Goal: Participate in discussion: Engage in conversation with other users on a specific topic

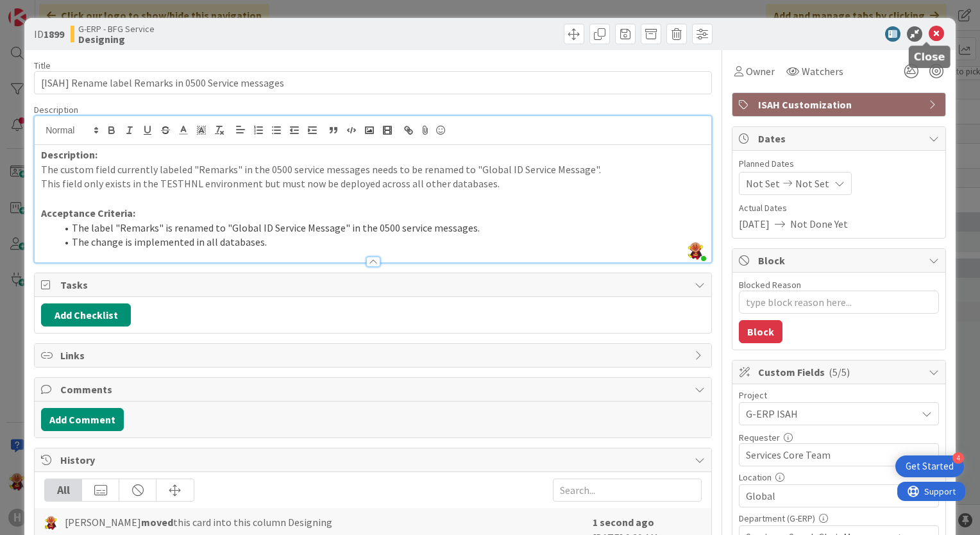
click at [929, 37] on icon at bounding box center [936, 33] width 15 height 15
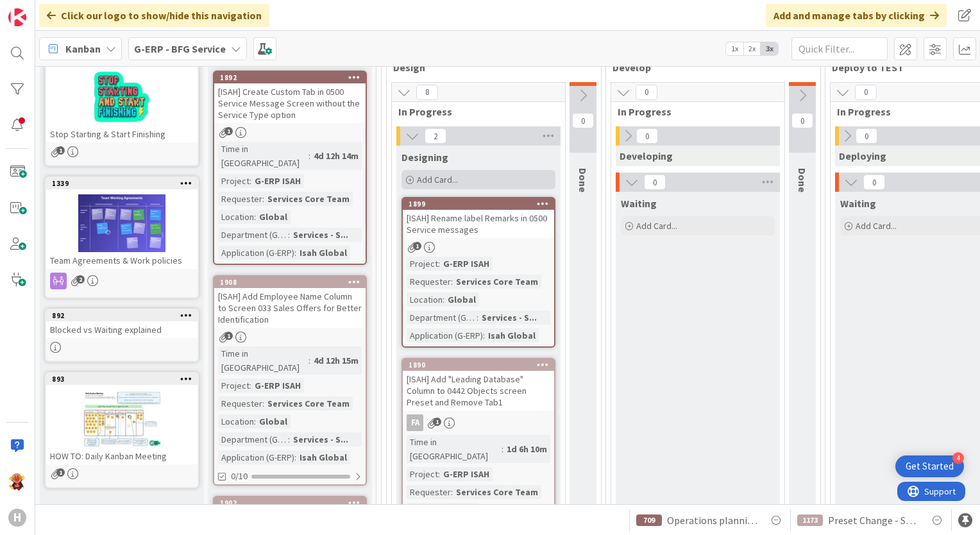
scroll to position [94, 0]
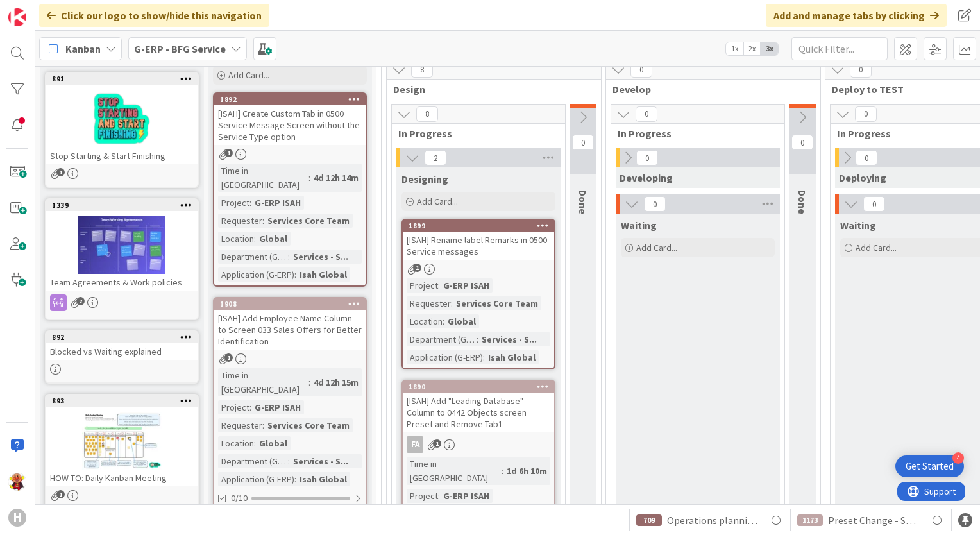
click at [325, 129] on div "[ISAH] Create Custom Tab in 0500 Service Message Screen without the Service Typ…" at bounding box center [289, 125] width 151 height 40
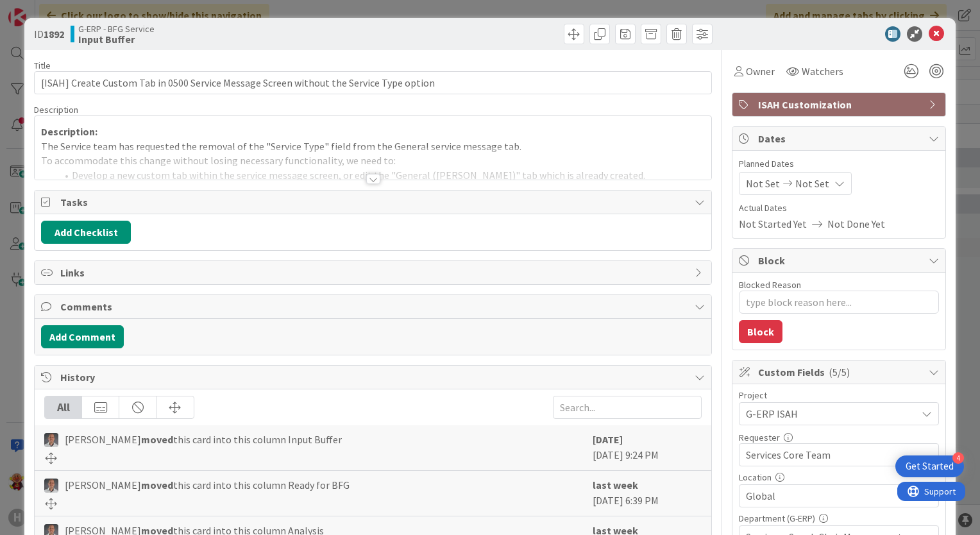
click at [369, 183] on div "Title 87 / 128 [ISAH] Create Custom Tab in 0500 Service Message Screen without …" at bounding box center [373, 496] width 678 height 892
click at [369, 182] on div at bounding box center [373, 179] width 14 height 10
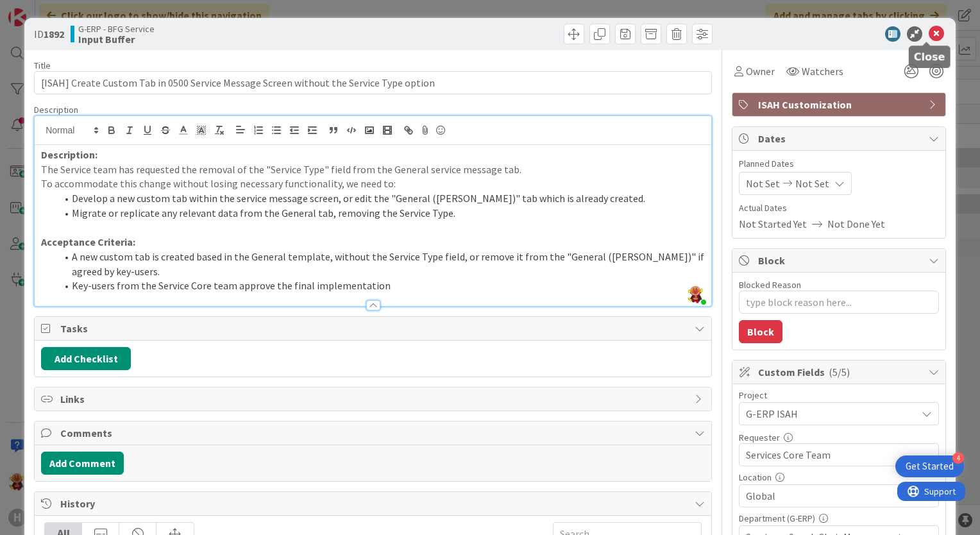
click at [931, 35] on icon at bounding box center [936, 33] width 15 height 15
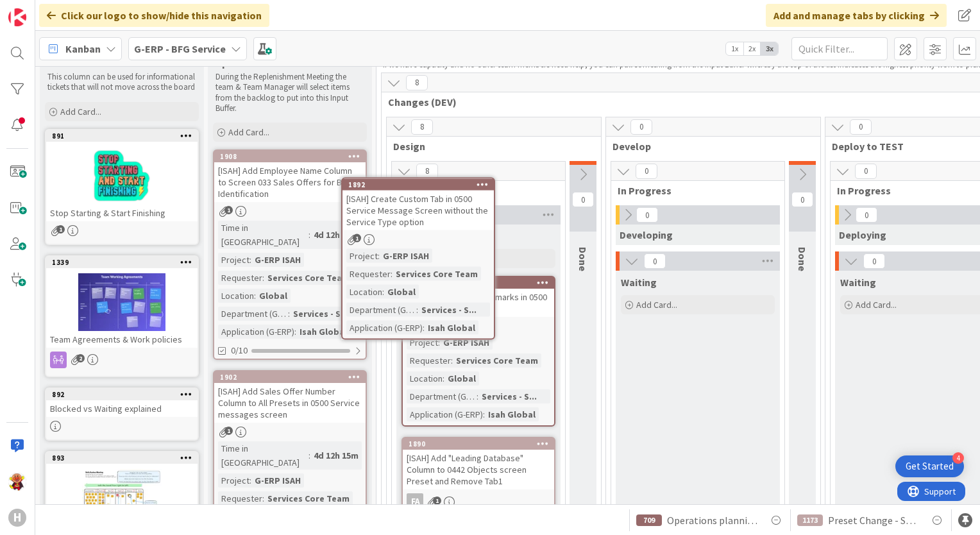
scroll to position [32, 0]
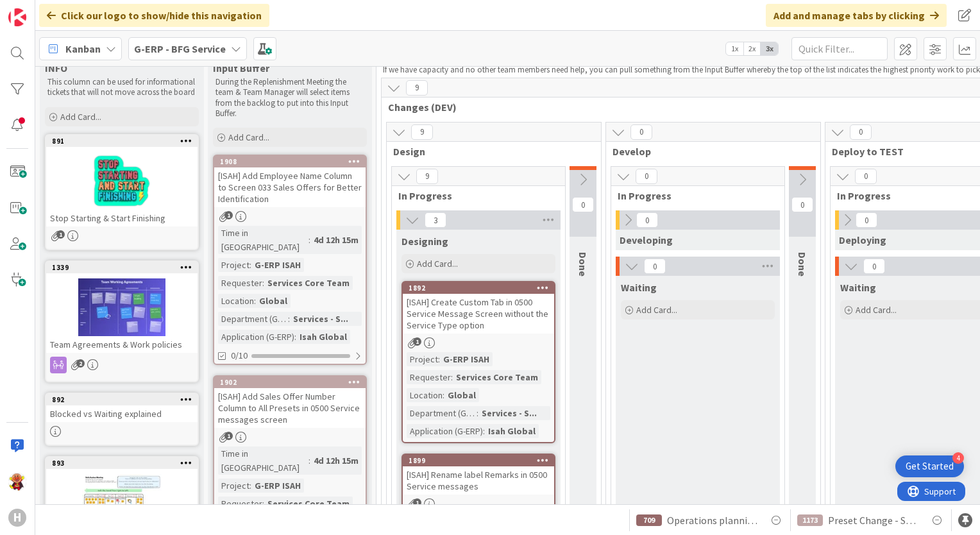
click at [470, 305] on div "[ISAH] Create Custom Tab in 0500 Service Message Screen without the Service Typ…" at bounding box center [478, 314] width 151 height 40
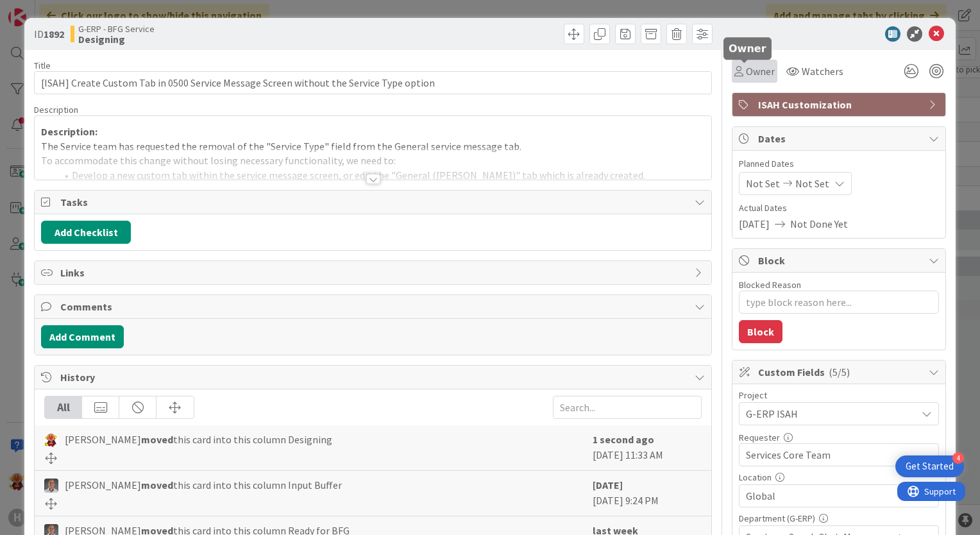
click at [751, 76] on span "Owner" at bounding box center [760, 70] width 29 height 15
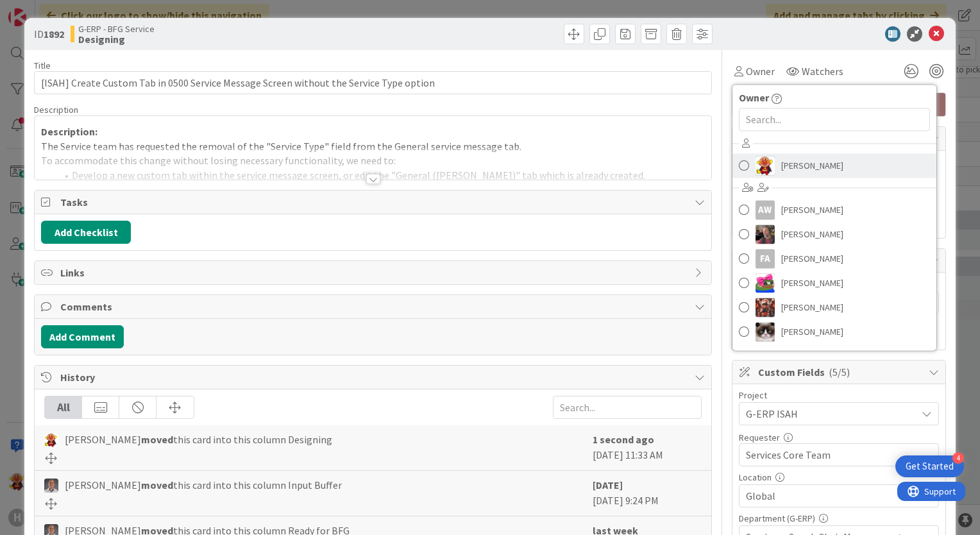
click at [757, 168] on img at bounding box center [765, 165] width 19 height 19
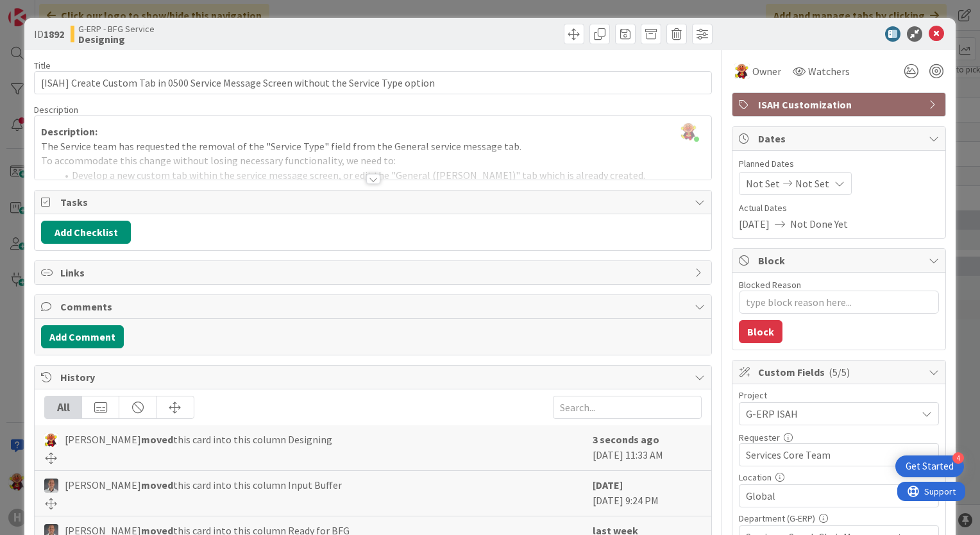
click at [931, 35] on icon at bounding box center [936, 33] width 15 height 15
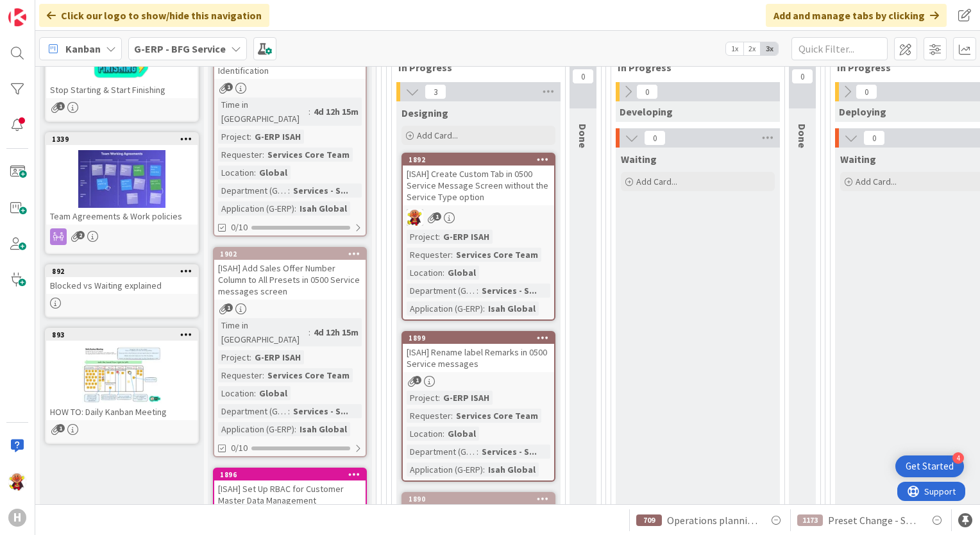
click at [518, 371] on link "1899 [ISAH] Rename label Remarks in 0500 Service messages 1 Project : G-ERP ISA…" at bounding box center [478, 406] width 154 height 151
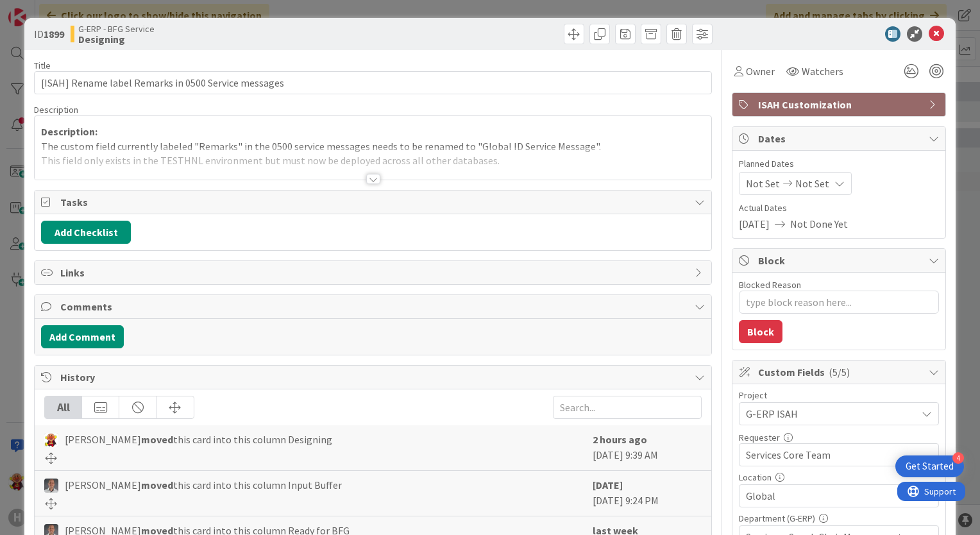
click at [719, 78] on div "Title 52 / 128 [ISAH] Rename label Remarks in 0500 Service messages Description…" at bounding box center [490, 496] width 912 height 892
click at [734, 76] on icon at bounding box center [738, 71] width 9 height 10
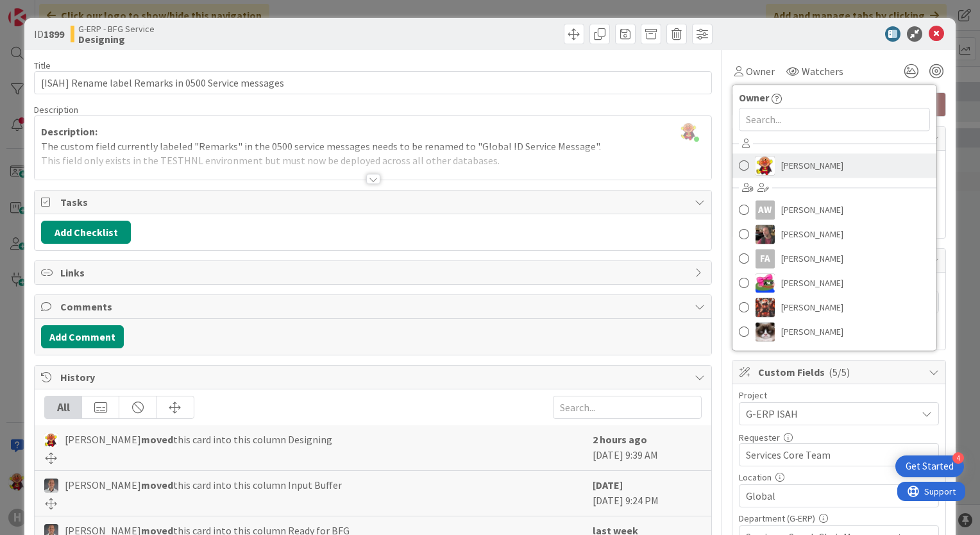
click at [762, 165] on img at bounding box center [765, 165] width 19 height 19
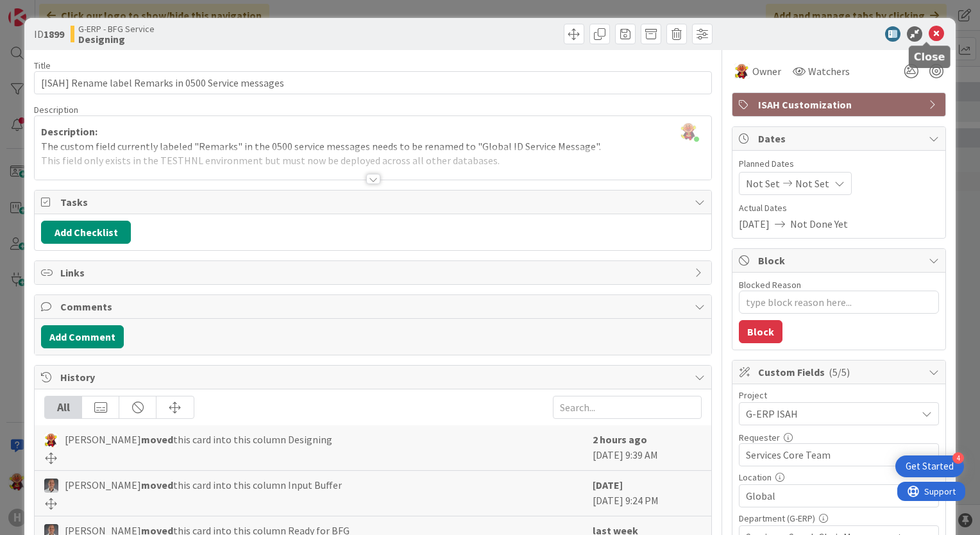
click at [929, 37] on icon at bounding box center [936, 33] width 15 height 15
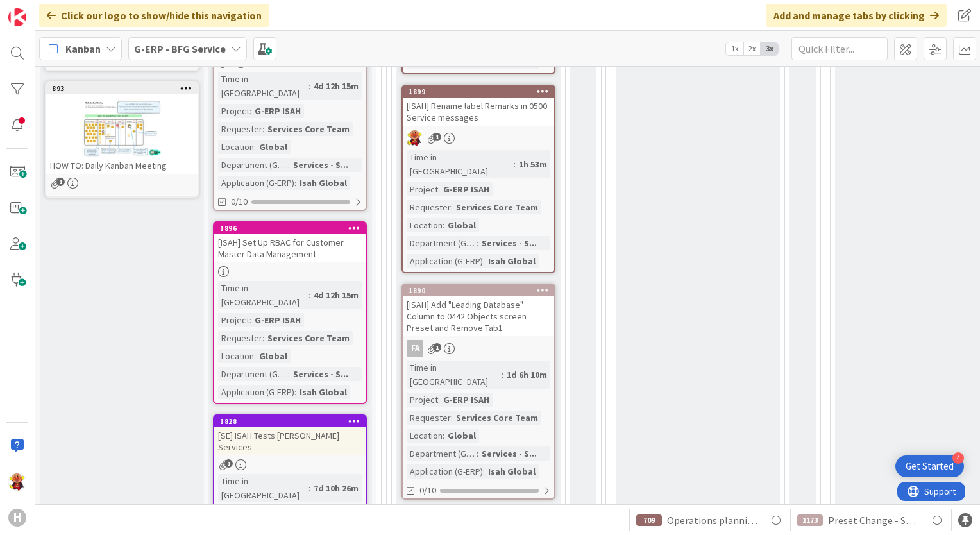
scroll to position [362, 0]
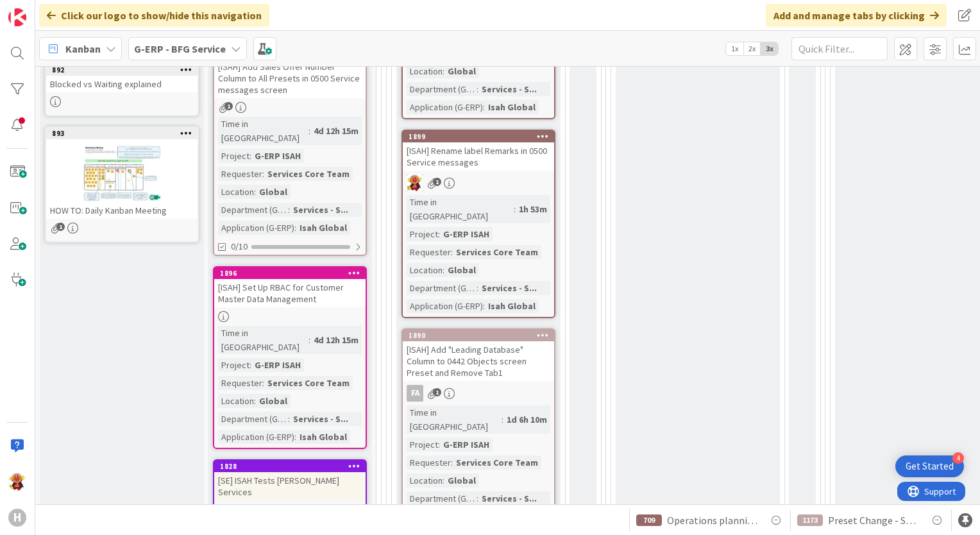
click at [306, 279] on div "[ISAH] Set Up RBAC for Customer Master Data Management" at bounding box center [289, 293] width 151 height 28
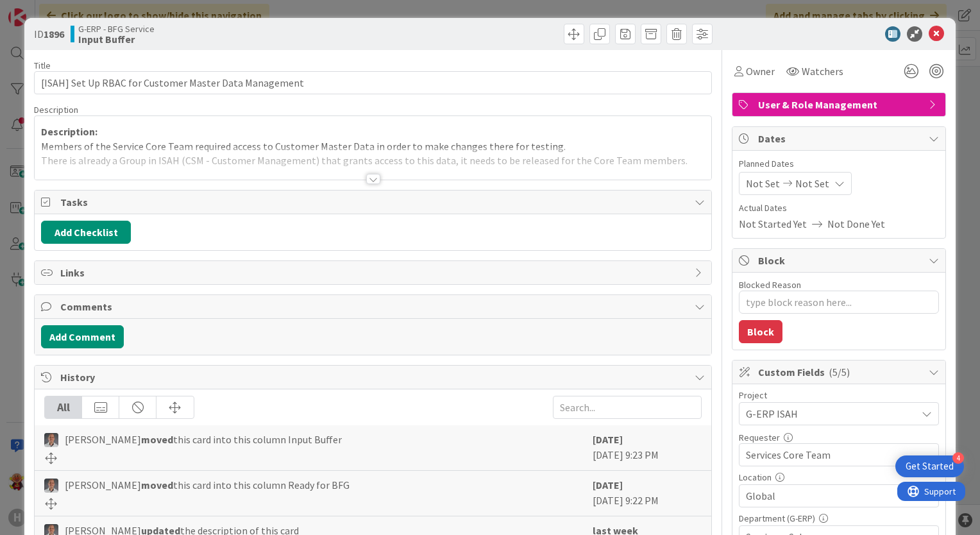
click at [371, 178] on div at bounding box center [373, 179] width 14 height 10
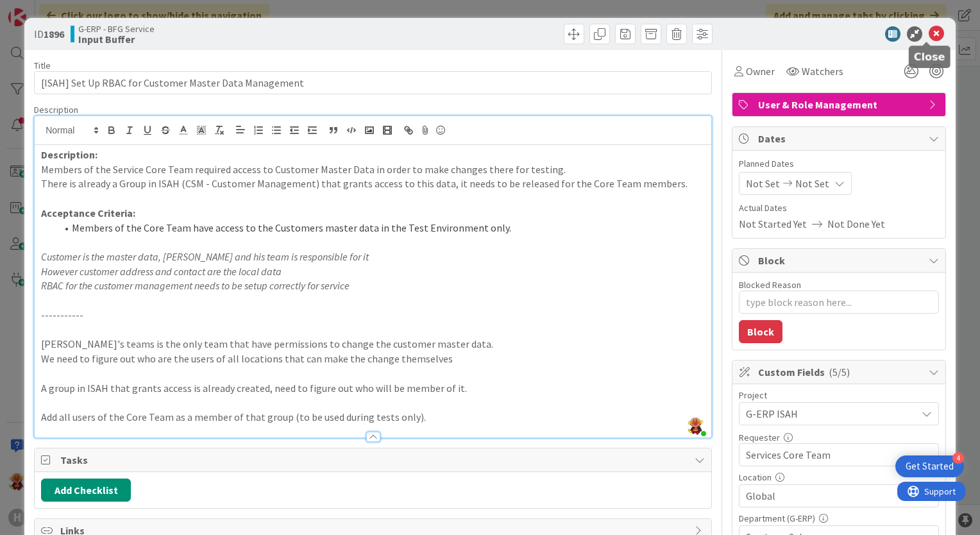
click at [931, 37] on icon at bounding box center [936, 33] width 15 height 15
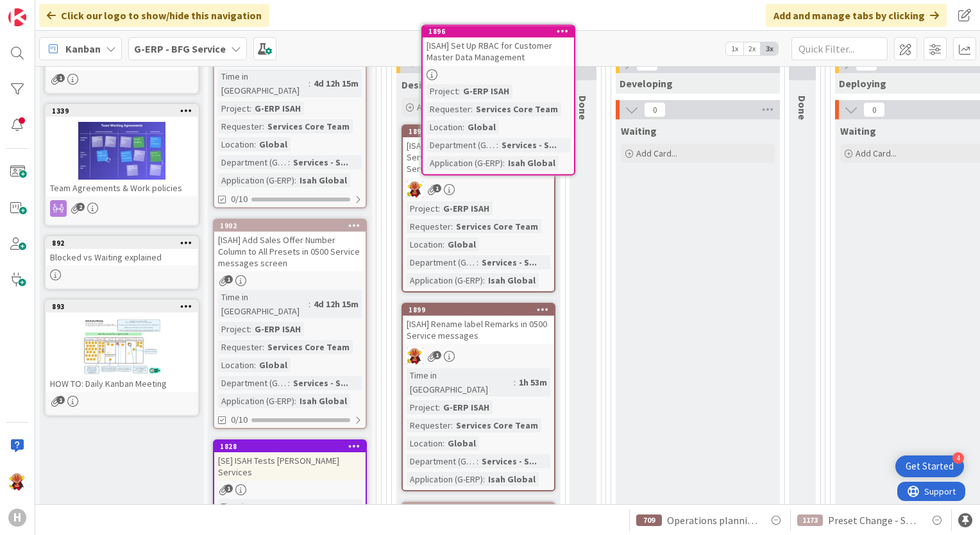
scroll to position [113, 0]
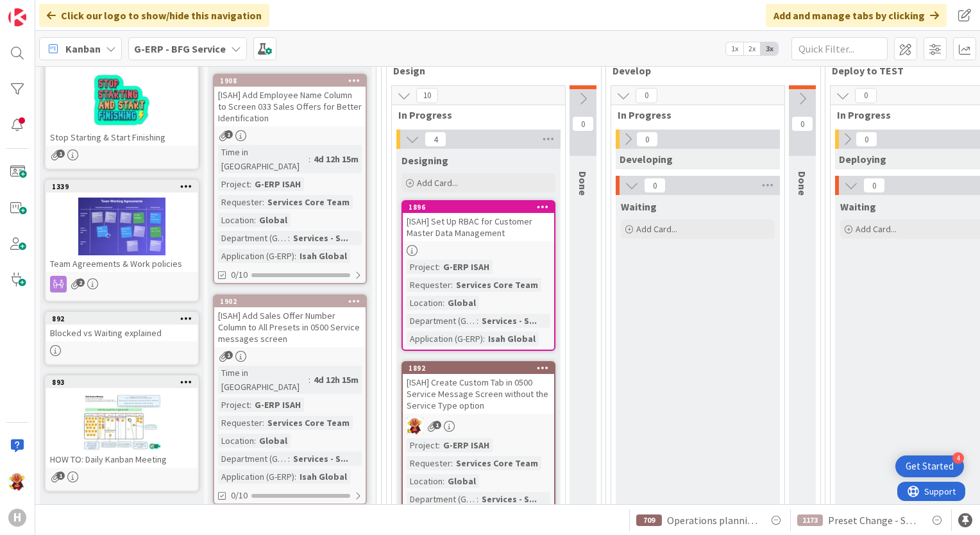
click at [501, 253] on div at bounding box center [478, 250] width 151 height 11
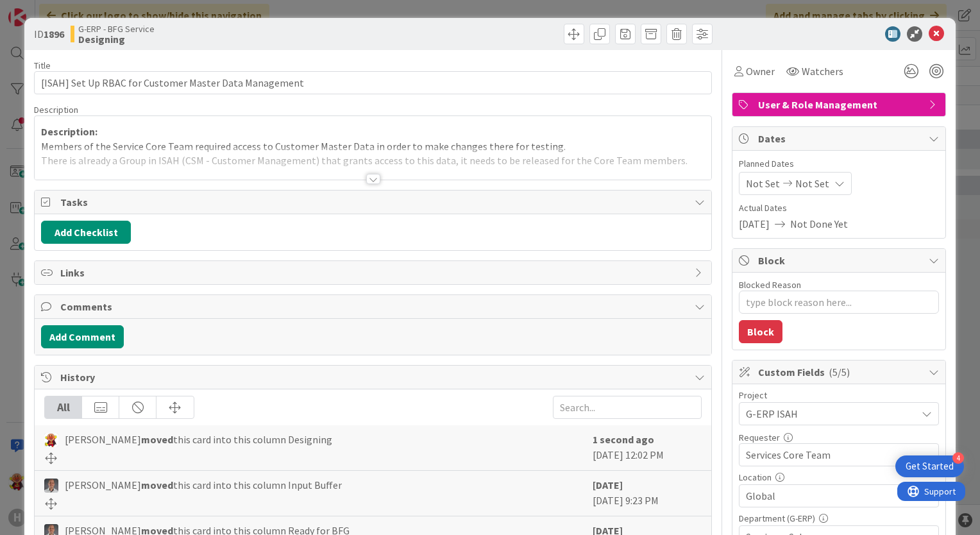
type textarea "x"
click at [80, 322] on div "Add Comment" at bounding box center [373, 337] width 677 height 36
click at [83, 335] on button "Add Comment" at bounding box center [82, 336] width 83 height 23
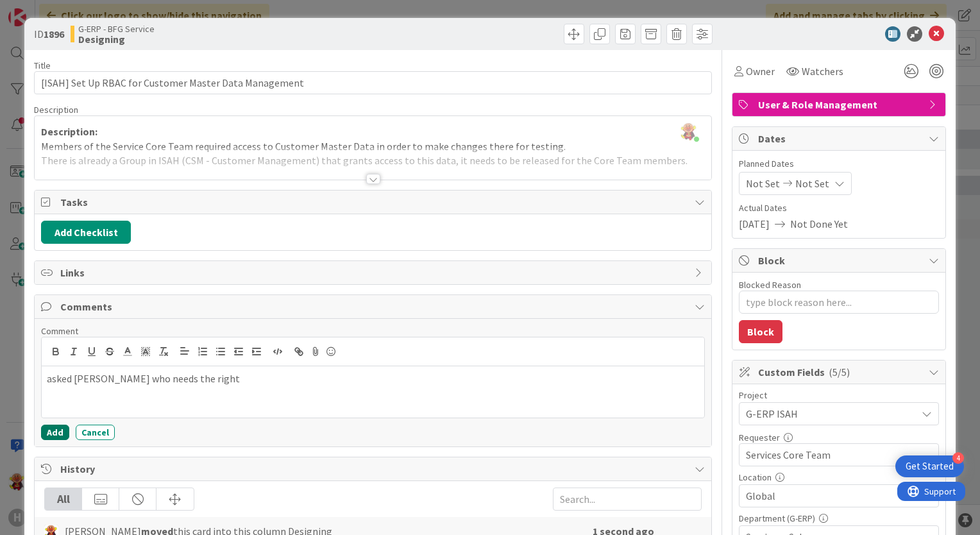
click at [55, 427] on button "Add" at bounding box center [55, 432] width 28 height 15
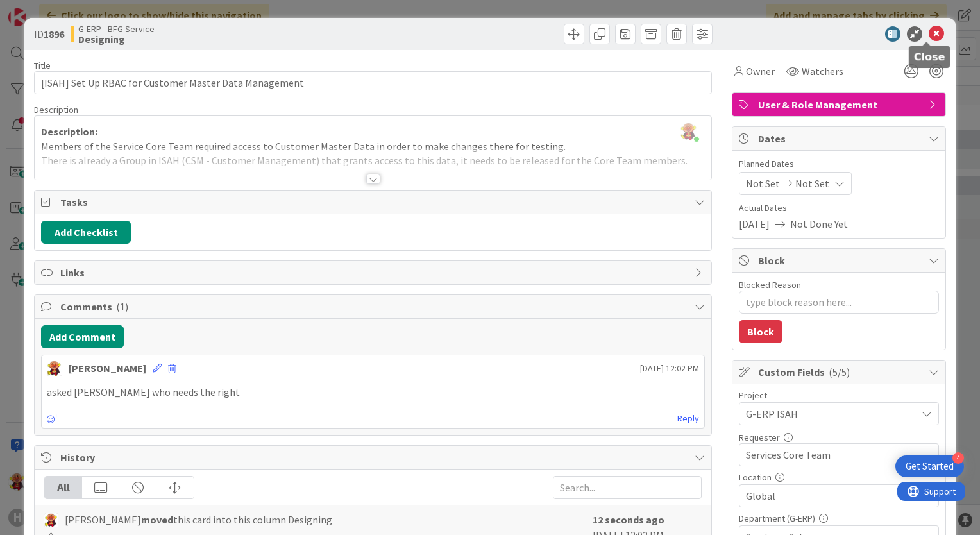
click at [929, 35] on icon at bounding box center [936, 33] width 15 height 15
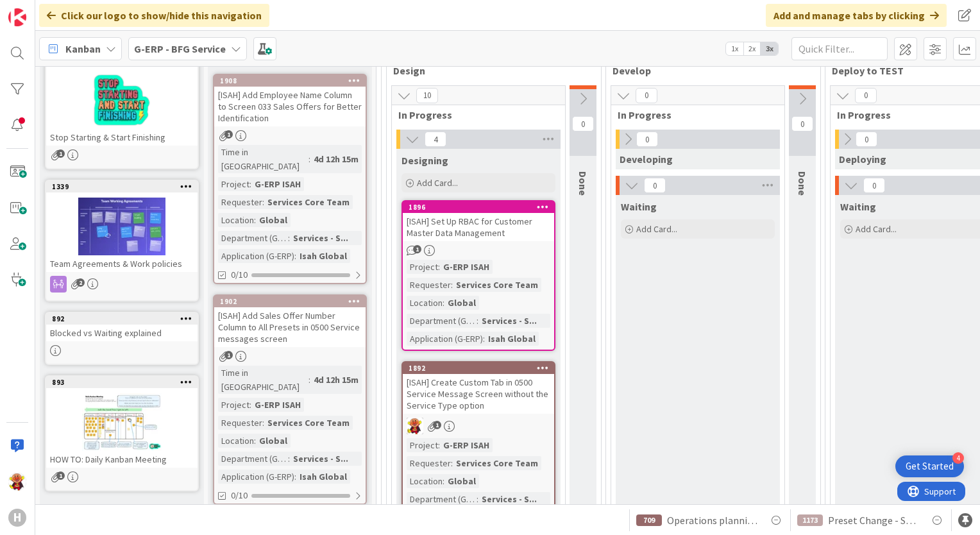
click at [488, 407] on div "[ISAH] Create Custom Tab in 0500 Service Message Screen without the Service Typ…" at bounding box center [478, 394] width 151 height 40
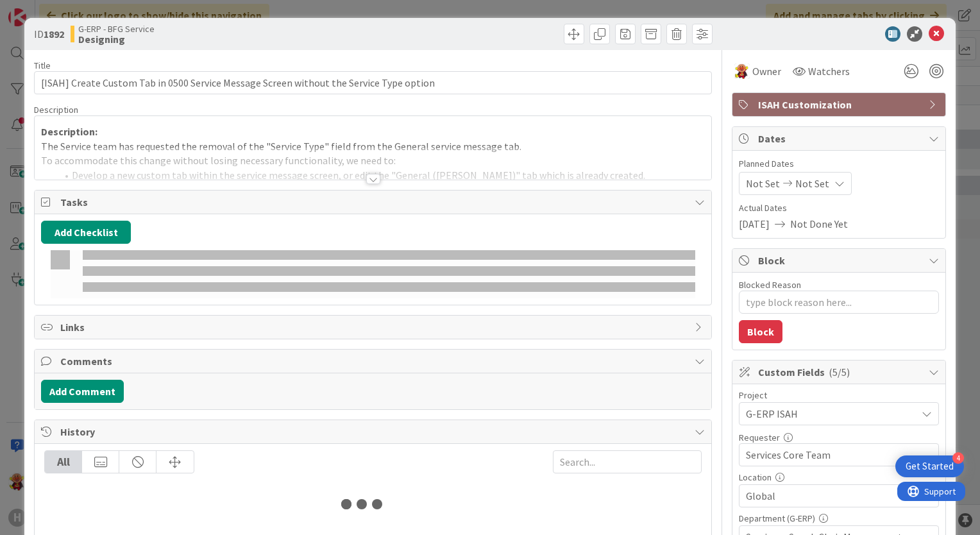
type textarea "x"
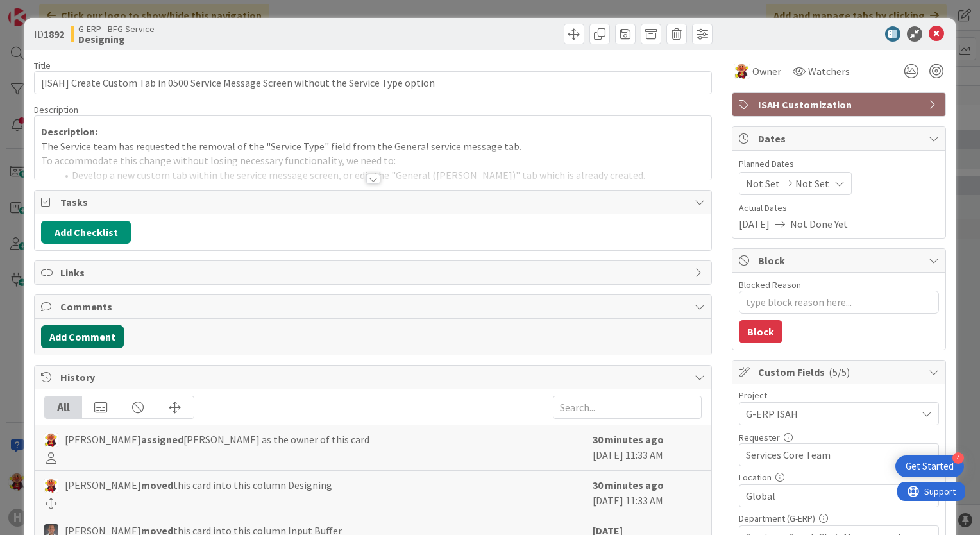
click at [64, 340] on button "Add Comment" at bounding box center [82, 336] width 83 height 23
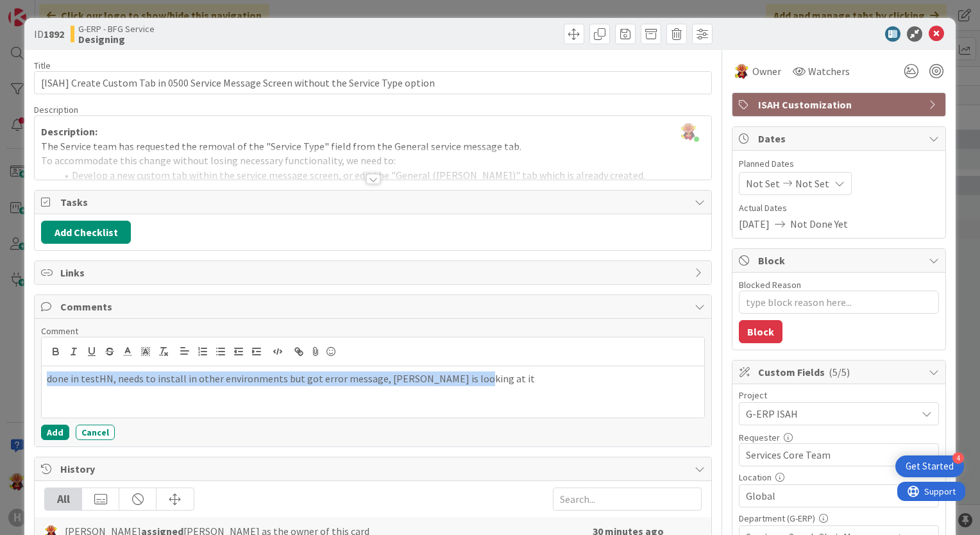
drag, startPoint x: 471, startPoint y: 378, endPoint x: -133, endPoint y: 373, distance: 604.8
click at [0, 373] on html "4 Get Started H Click our logo to show/hide this navigation Add and manage tabs…" at bounding box center [490, 267] width 980 height 535
copy p "done in testHN, needs to install in other environments but got error message, […"
click at [46, 434] on button "Add" at bounding box center [55, 432] width 28 height 15
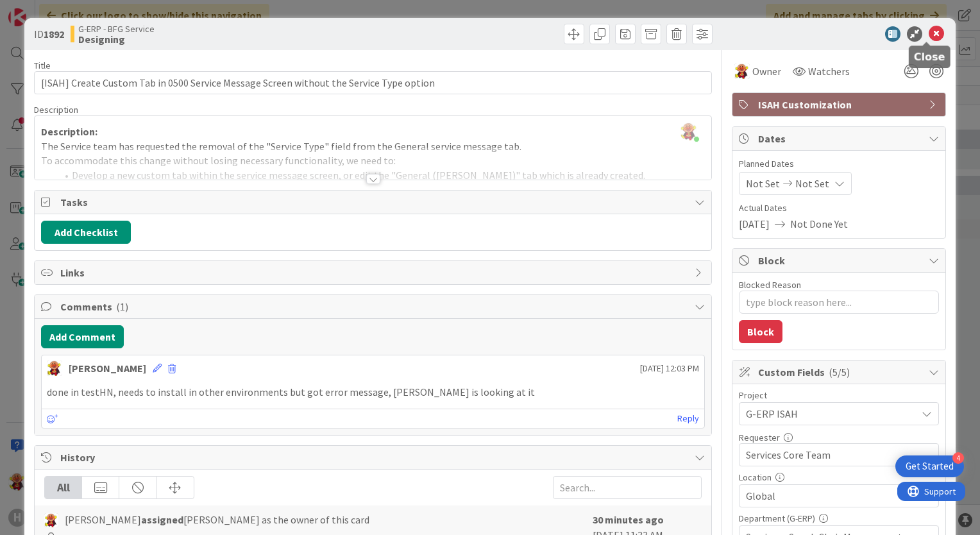
click at [931, 35] on icon at bounding box center [936, 33] width 15 height 15
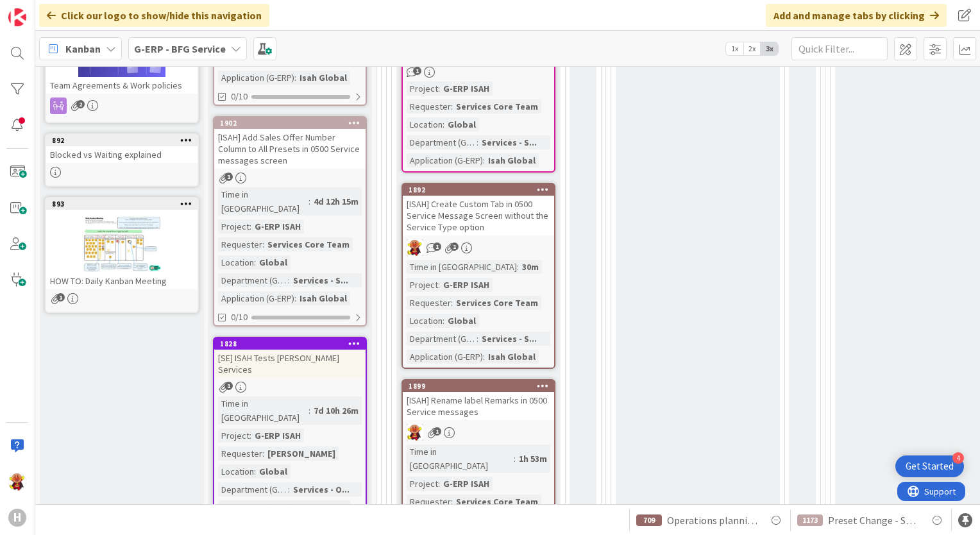
scroll to position [292, 0]
click at [487, 418] on link "1899 [ISAH] Rename label Remarks in 0500 Service messages 1 Time in [GEOGRAPHIC…" at bounding box center [478, 472] width 154 height 189
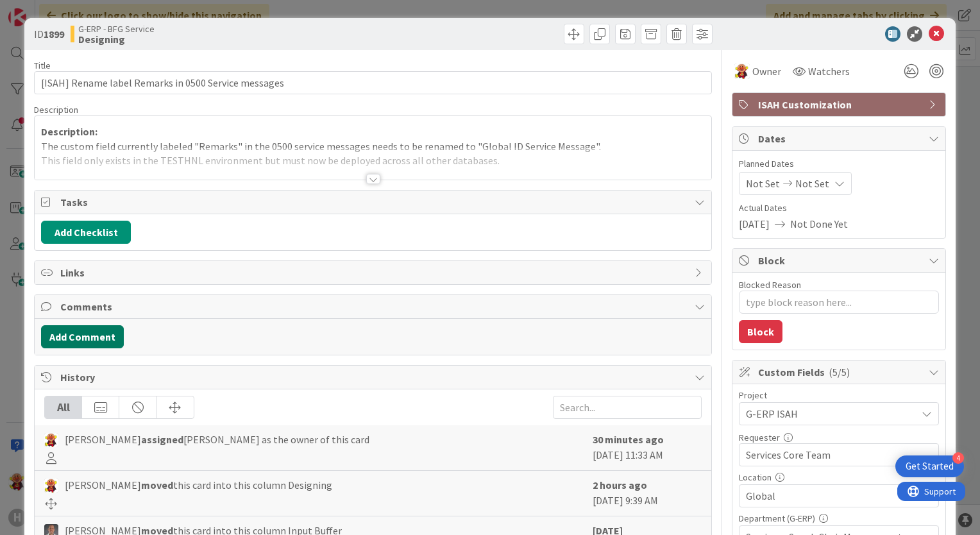
click at [89, 339] on button "Add Comment" at bounding box center [82, 336] width 83 height 23
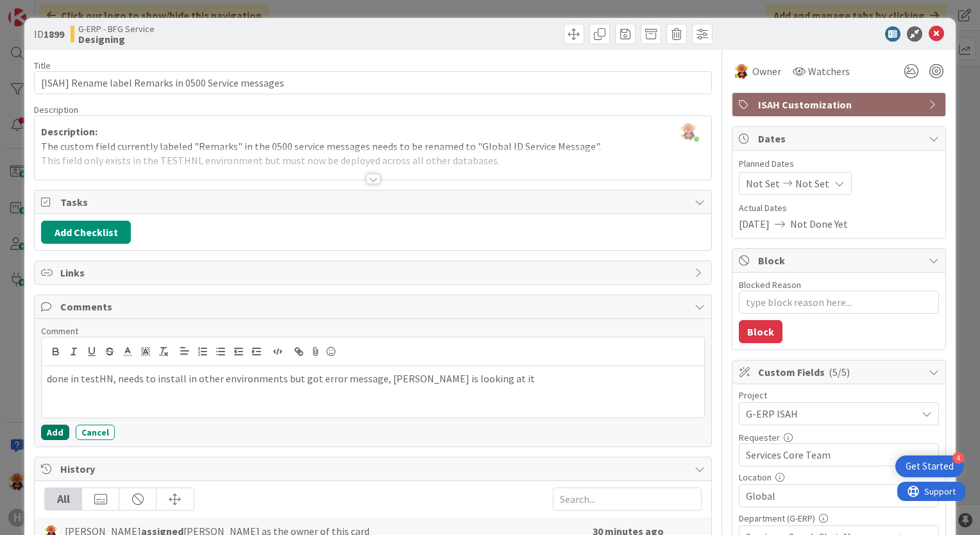
click at [56, 432] on button "Add" at bounding box center [55, 432] width 28 height 15
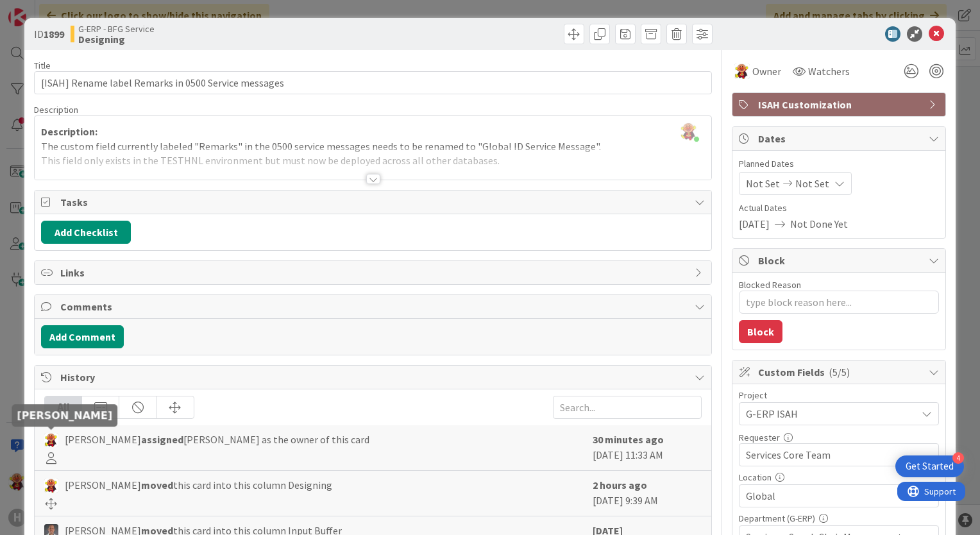
type textarea "x"
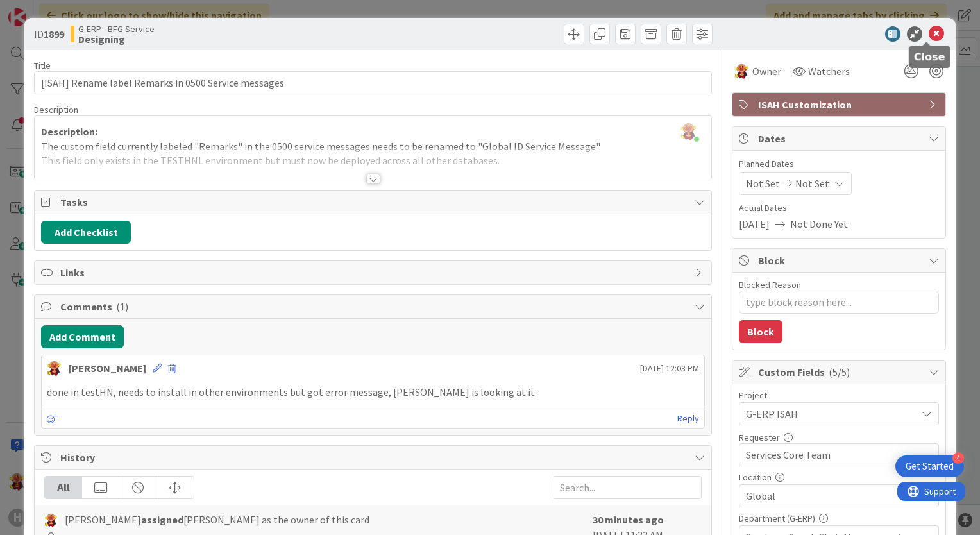
click at [929, 36] on icon at bounding box center [936, 33] width 15 height 15
